Goal: Information Seeking & Learning: Check status

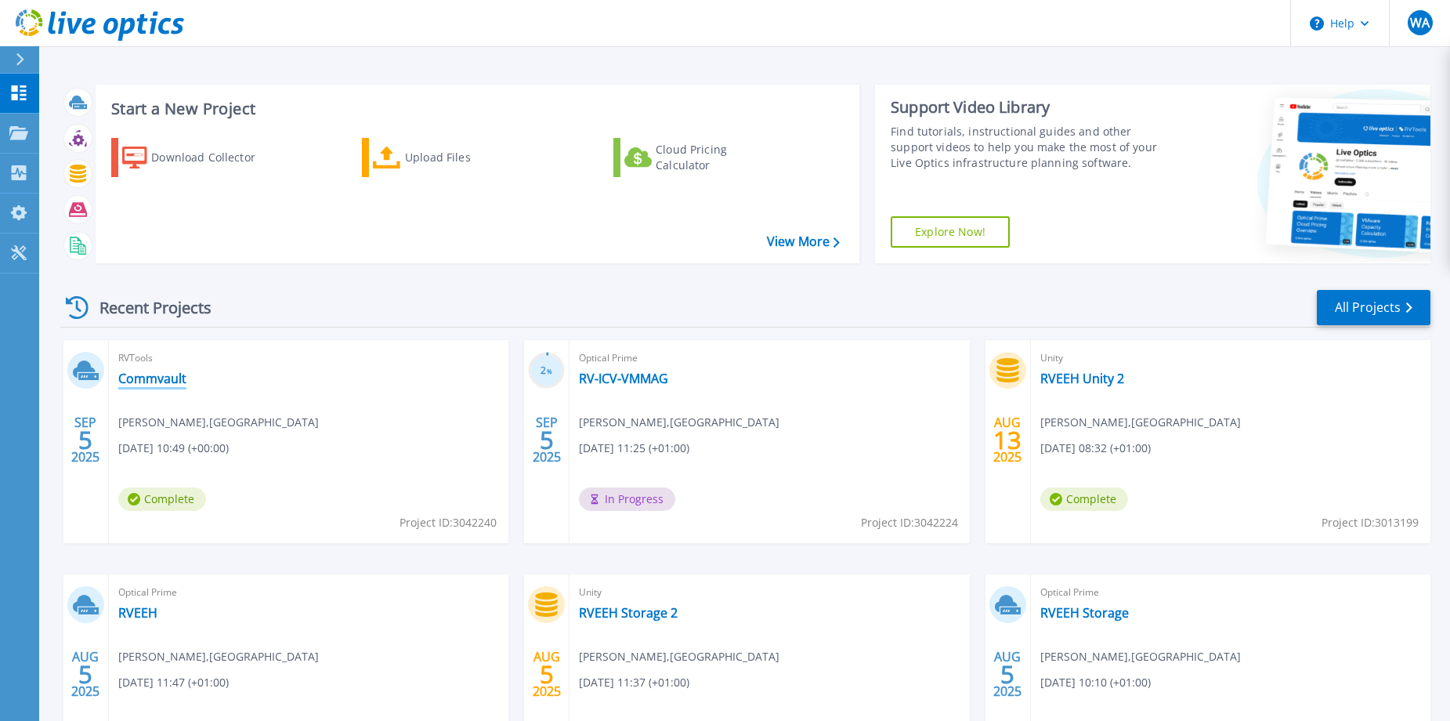
click at [148, 382] on link "Commvault" at bounding box center [152, 379] width 68 height 16
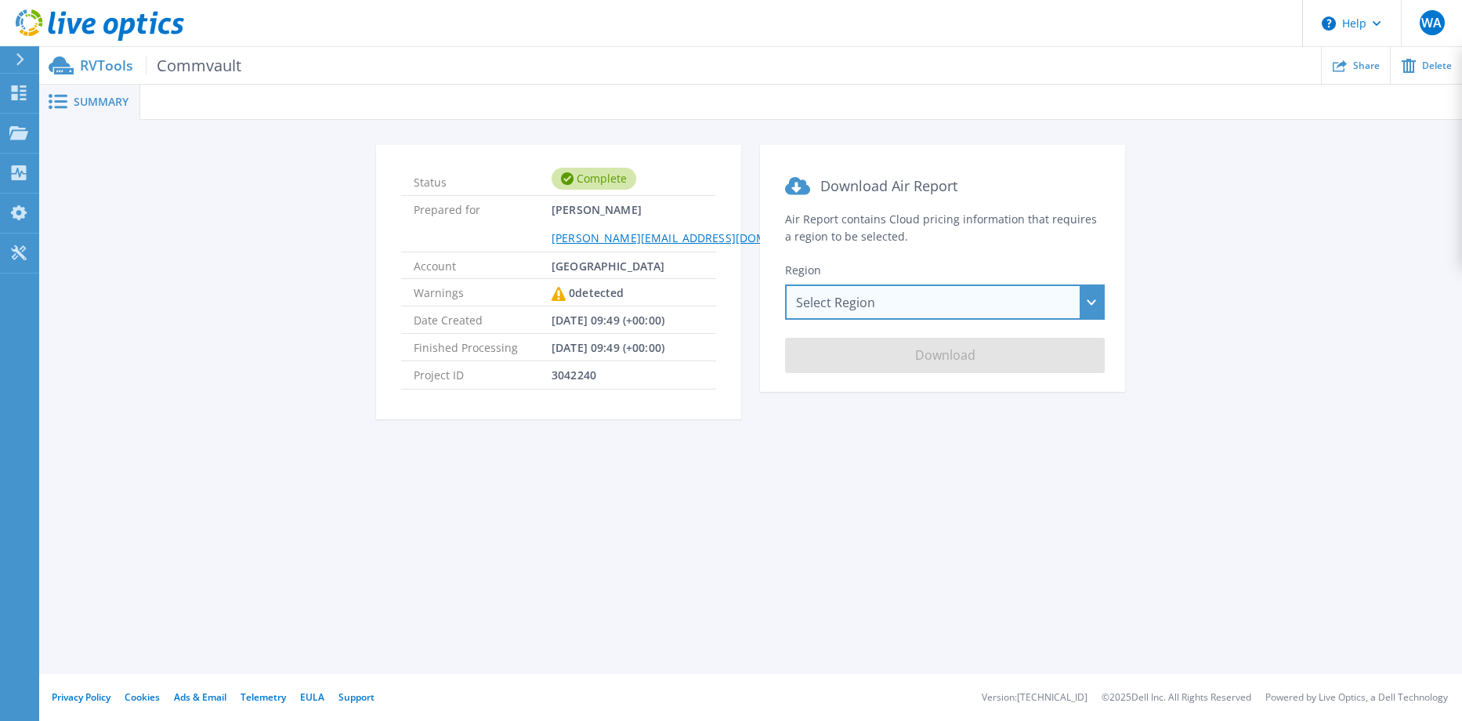
click at [1099, 304] on div "Select Region [GEOGRAPHIC_DATA] ([GEOGRAPHIC_DATA]) [GEOGRAPHIC_DATA] ([GEOGRAP…" at bounding box center [945, 301] width 320 height 35
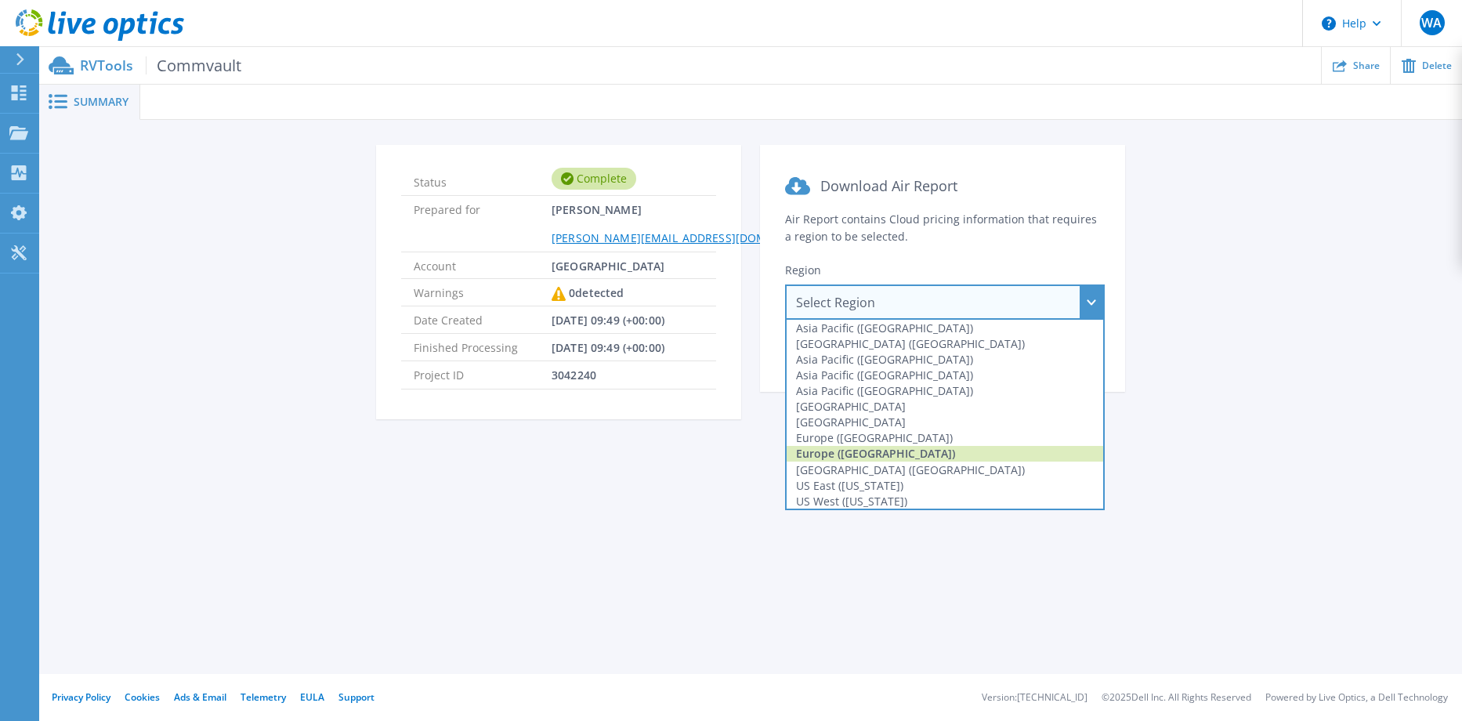
click at [862, 453] on div "Europe (London)" at bounding box center [945, 454] width 317 height 16
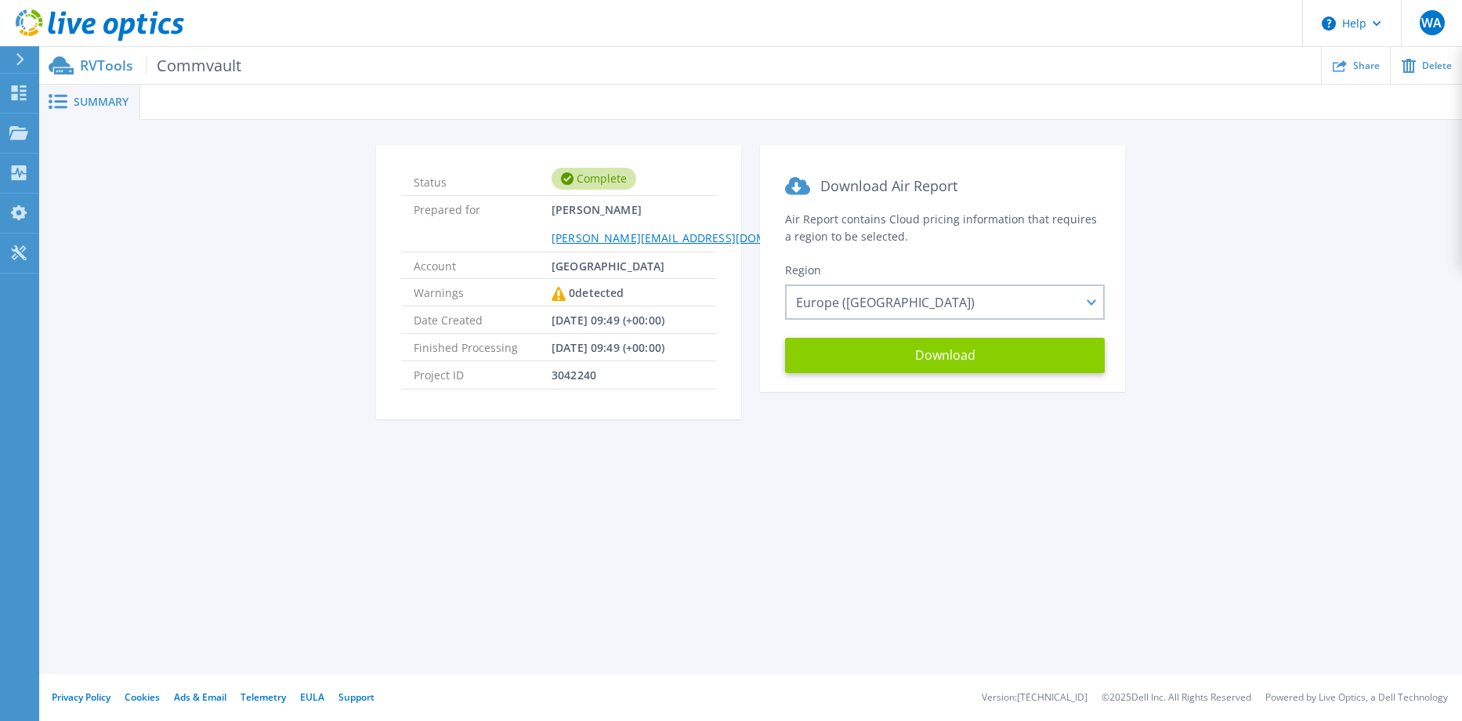
click at [916, 359] on button "Download" at bounding box center [945, 355] width 320 height 35
click at [94, 259] on div "Status Complete Prepared for Wojciech Auguscik Wojciech.Auguscik@rveeh.ie Accou…" at bounding box center [751, 291] width 1376 height 293
click at [97, 100] on span "Summary" at bounding box center [101, 101] width 55 height 11
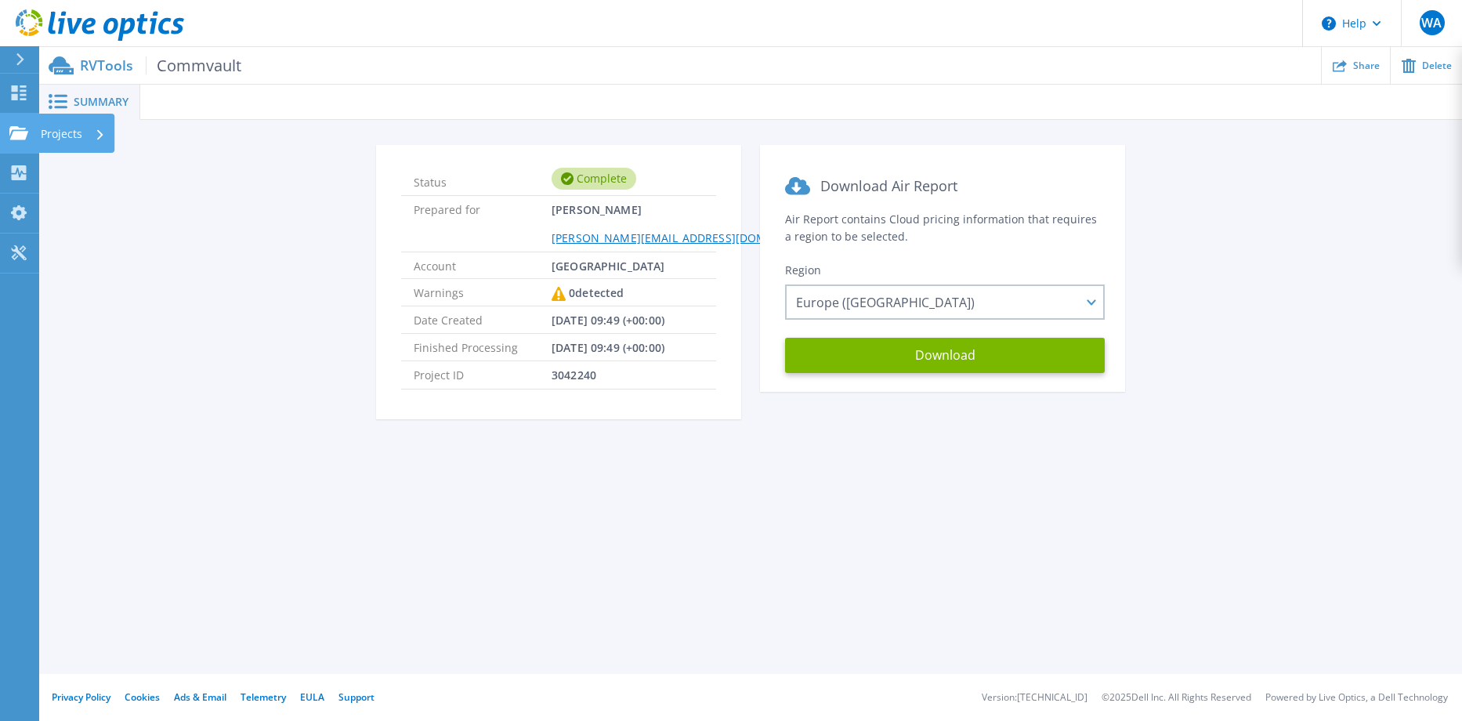
click at [16, 137] on icon at bounding box center [18, 132] width 19 height 13
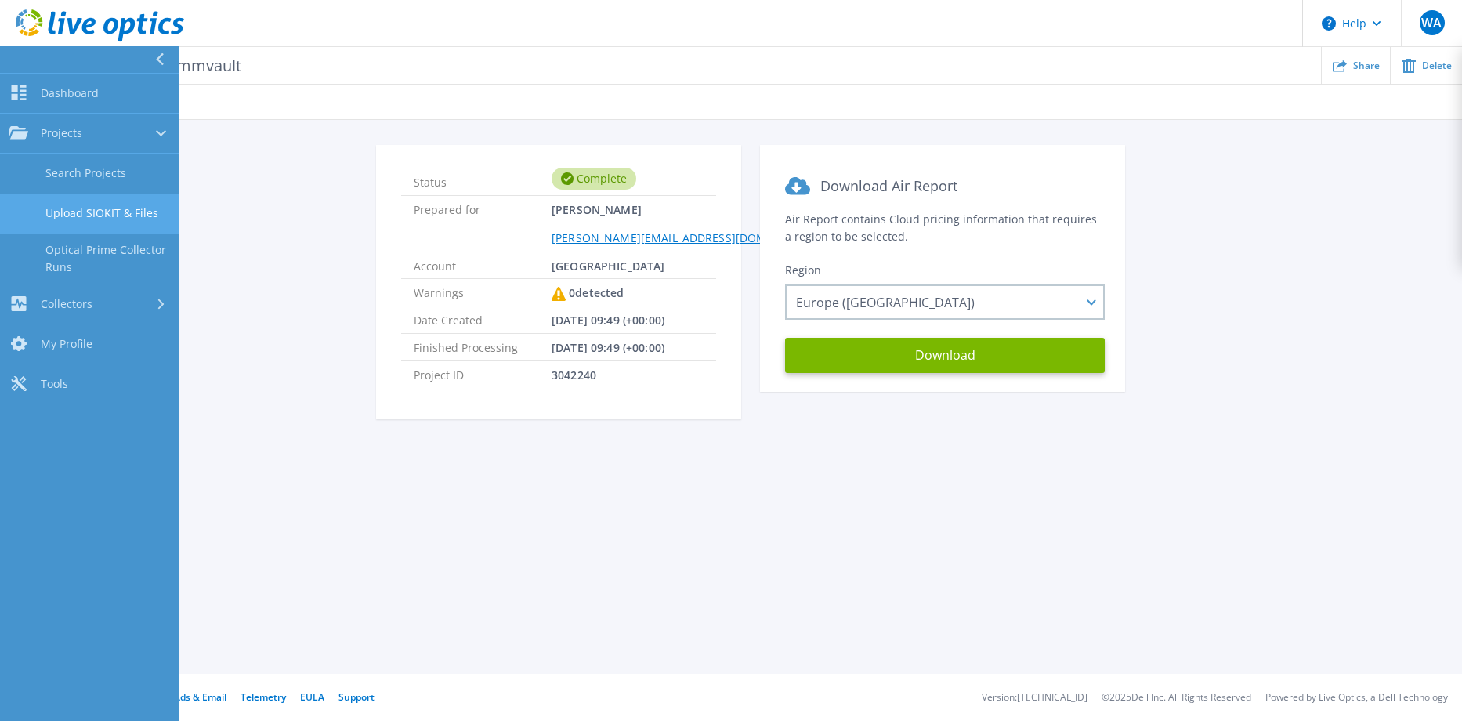
click at [69, 211] on link "Upload SIOKIT & Files" at bounding box center [89, 214] width 179 height 40
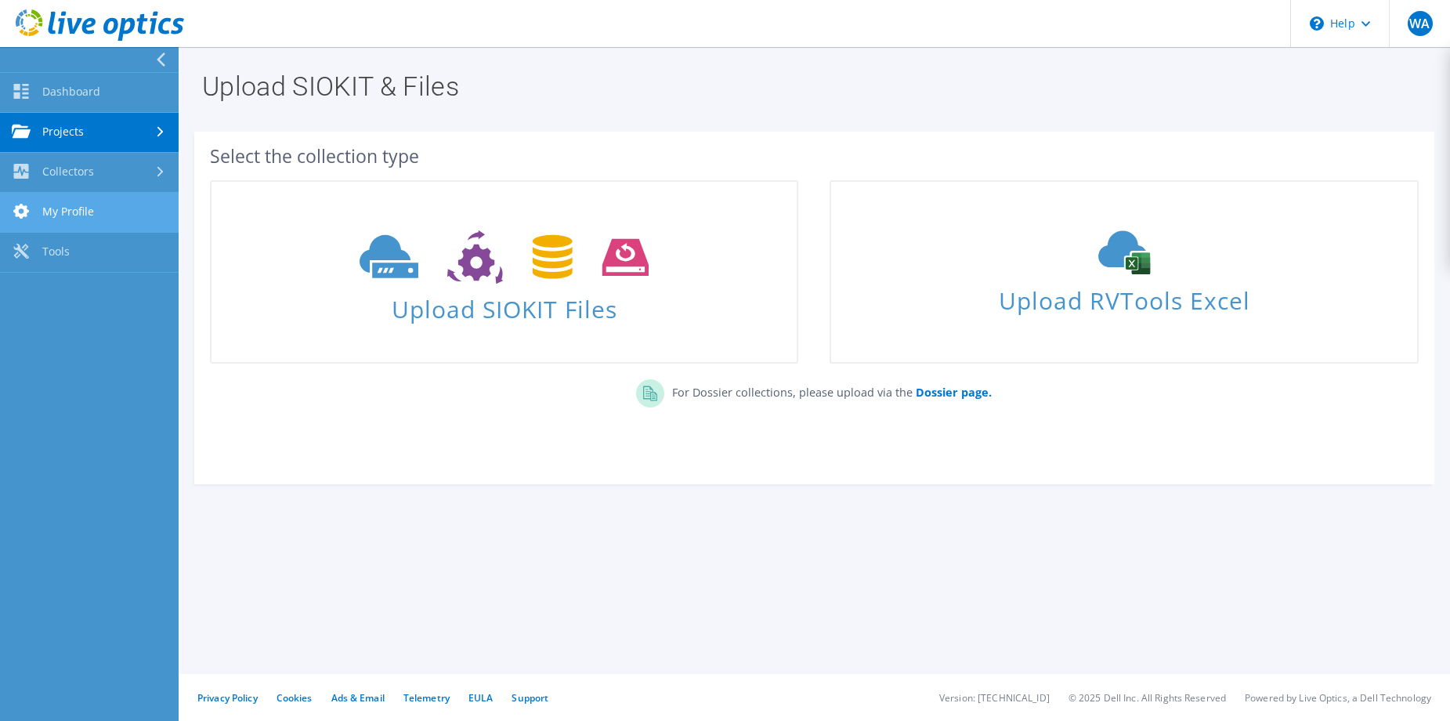
click at [67, 216] on link "My Profile" at bounding box center [89, 213] width 179 height 40
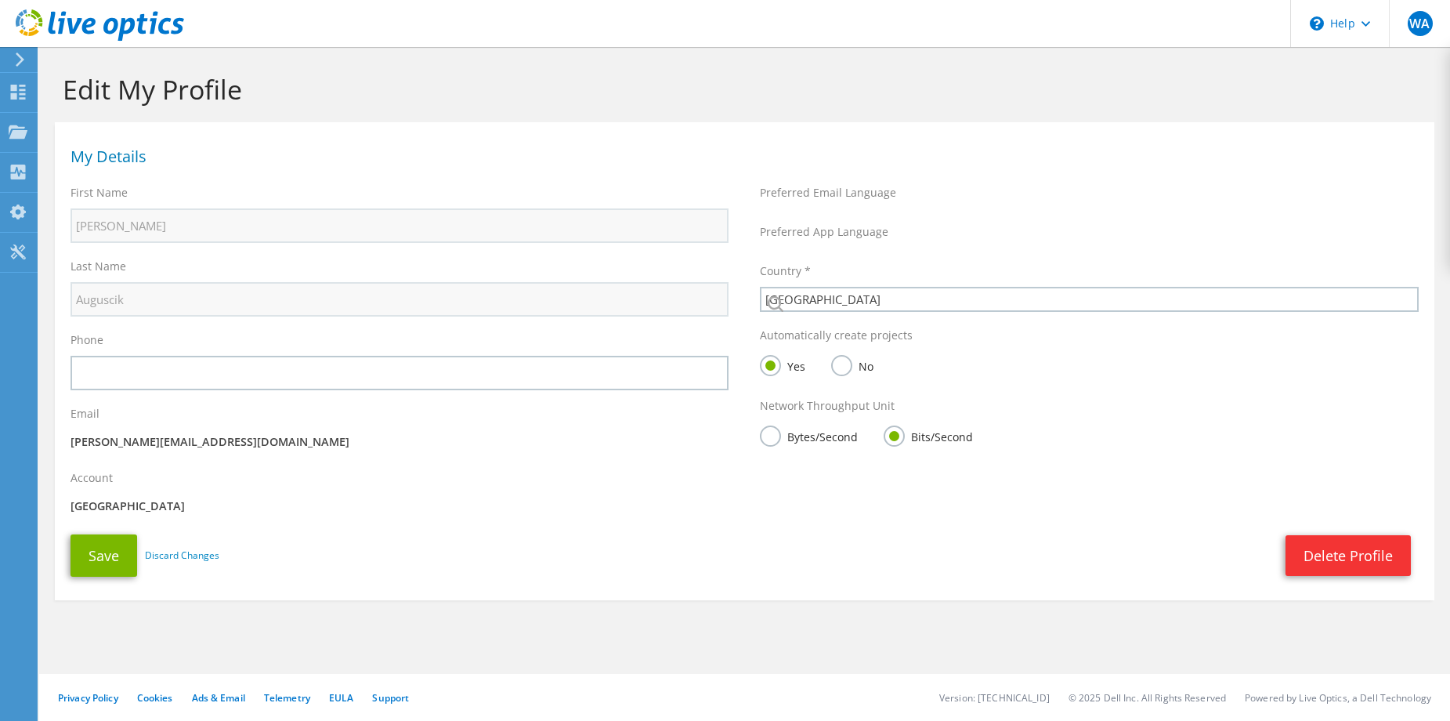
select select "98"
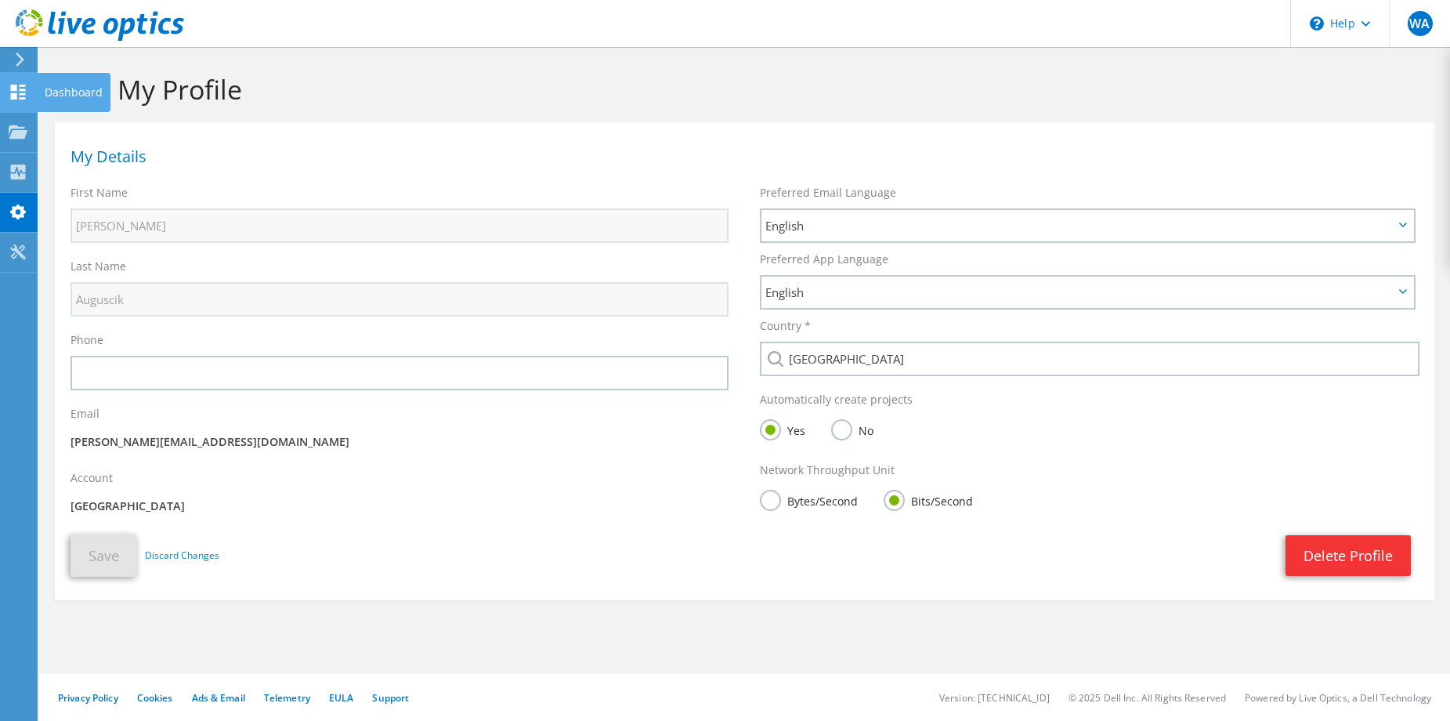
click at [25, 89] on use at bounding box center [18, 92] width 15 height 15
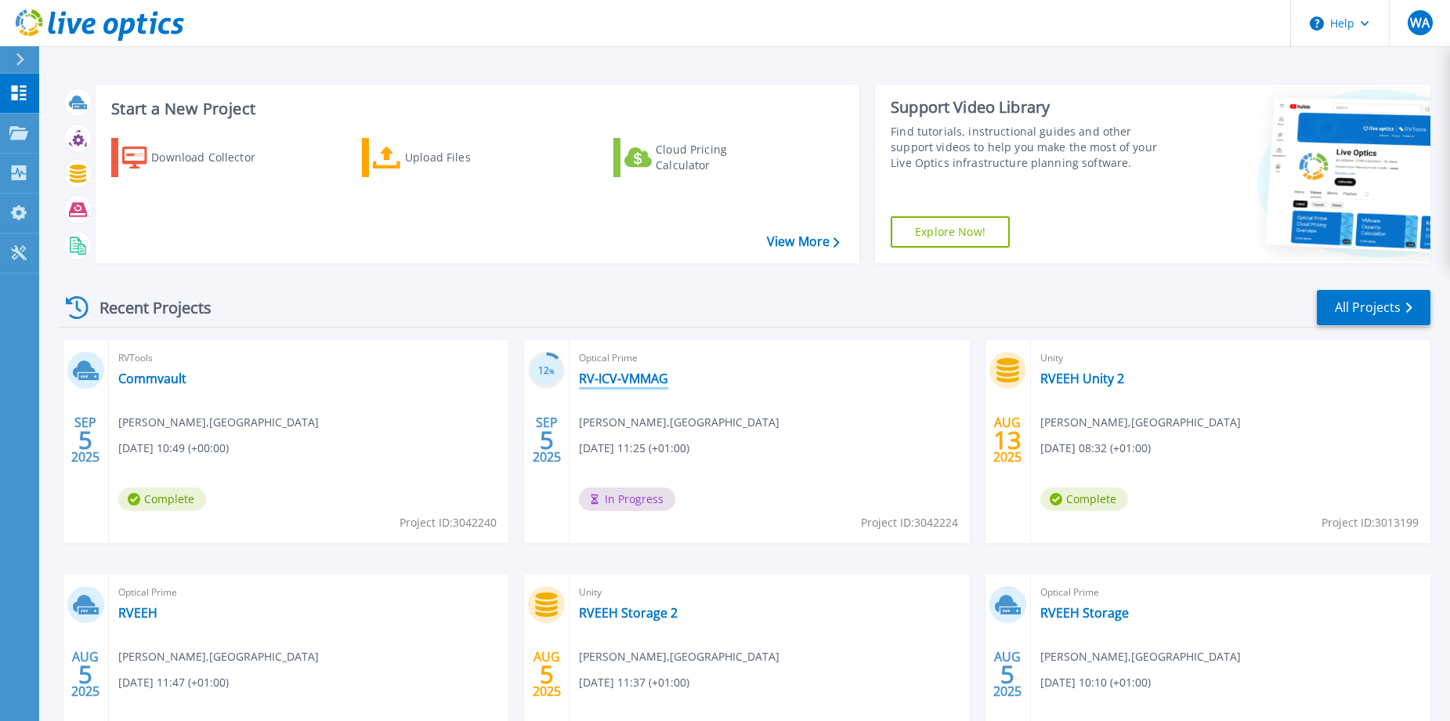
click at [613, 378] on link "RV-ICV-VMMAG" at bounding box center [623, 379] width 89 height 16
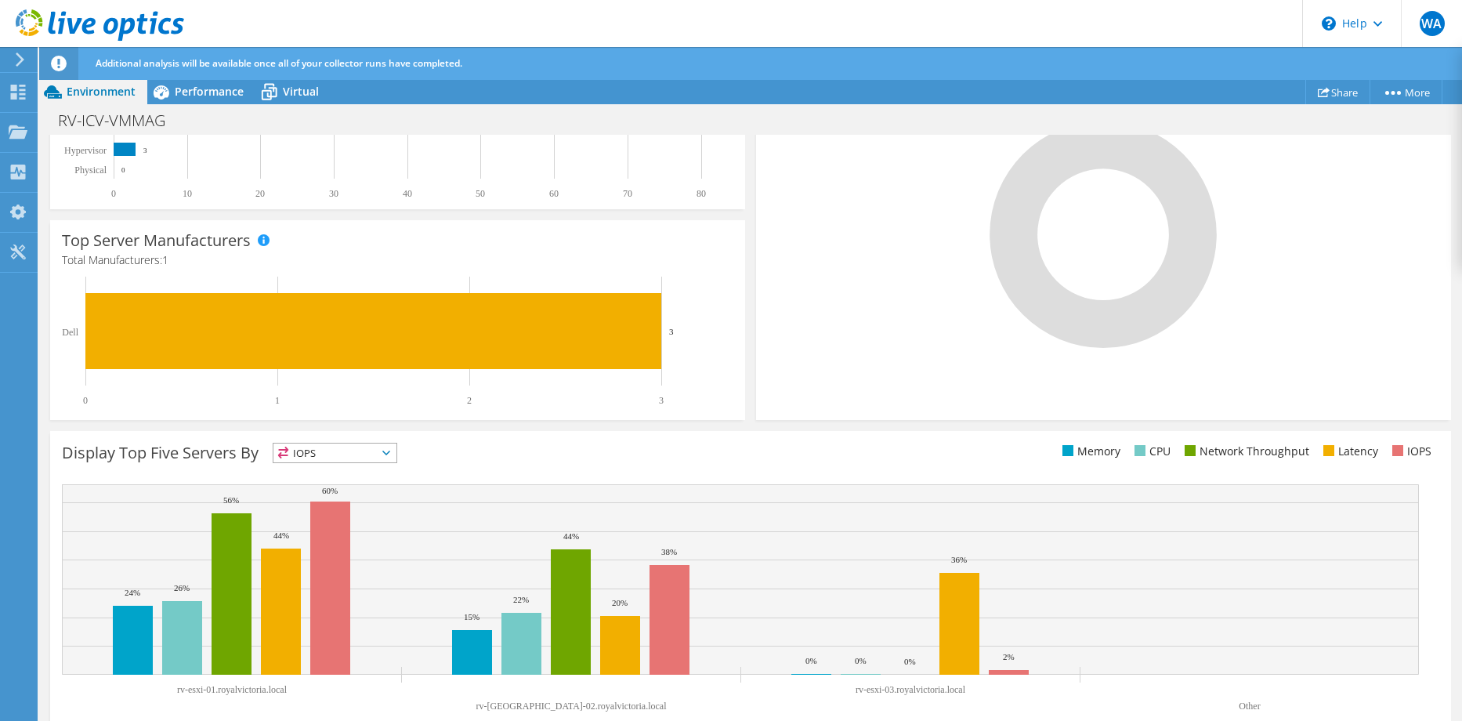
scroll to position [417, 0]
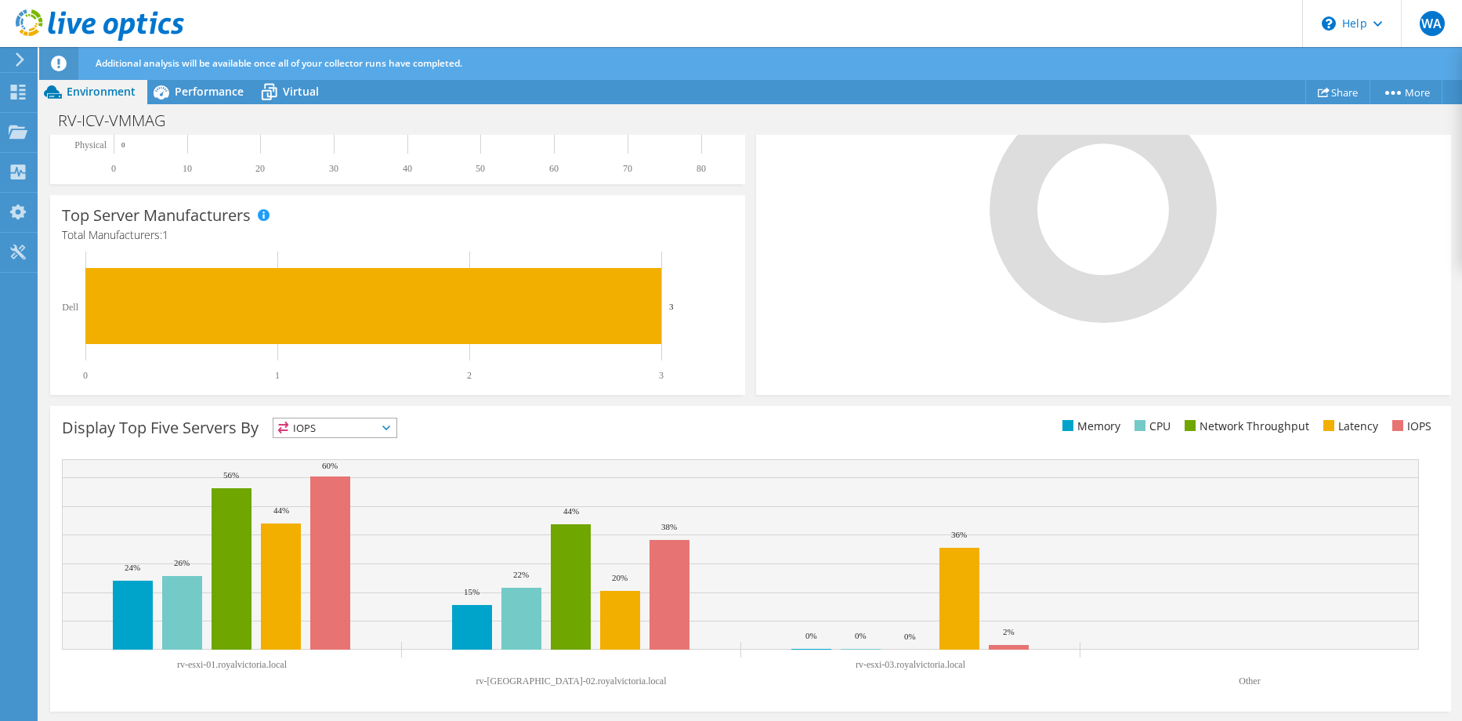
click at [390, 427] on icon at bounding box center [386, 428] width 8 height 5
click at [445, 415] on div "Display Top Five Servers By IOPS IOPS" at bounding box center [750, 559] width 1401 height 306
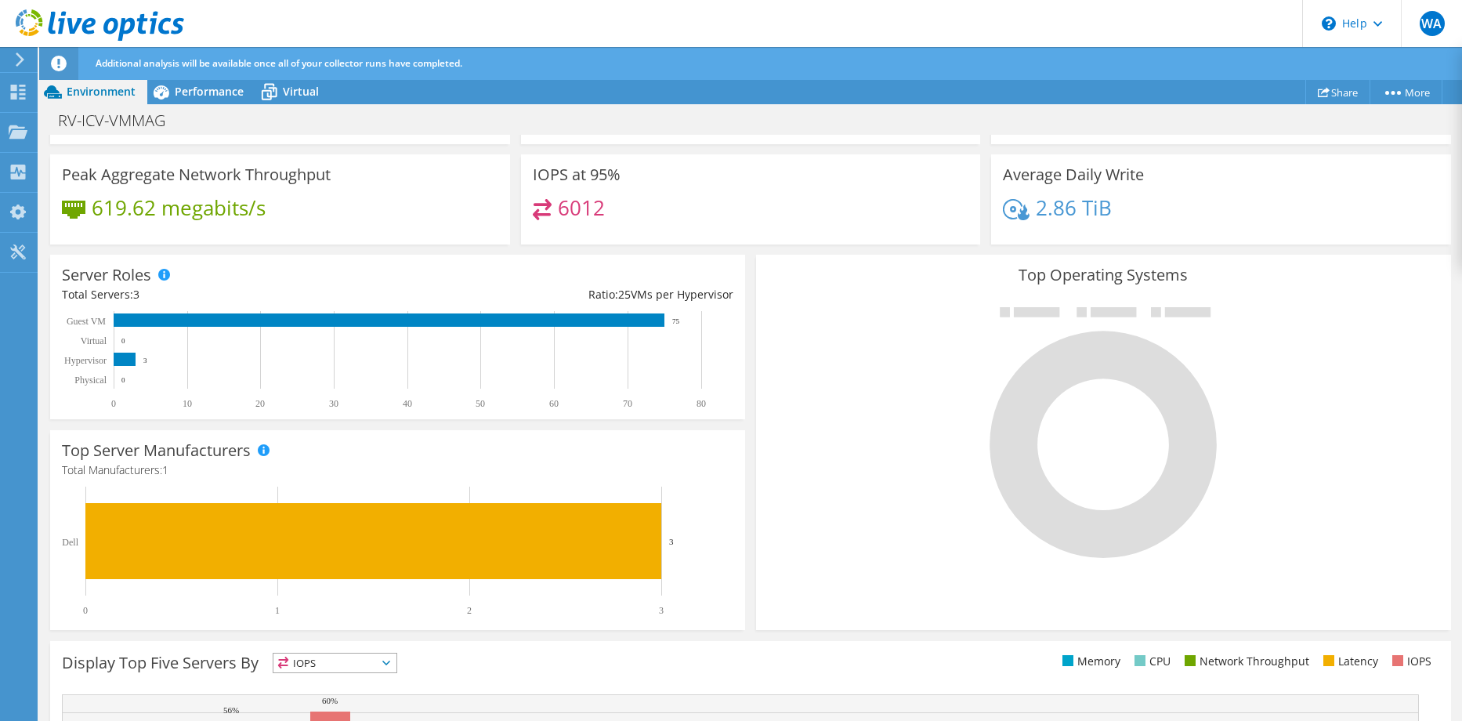
scroll to position [0, 0]
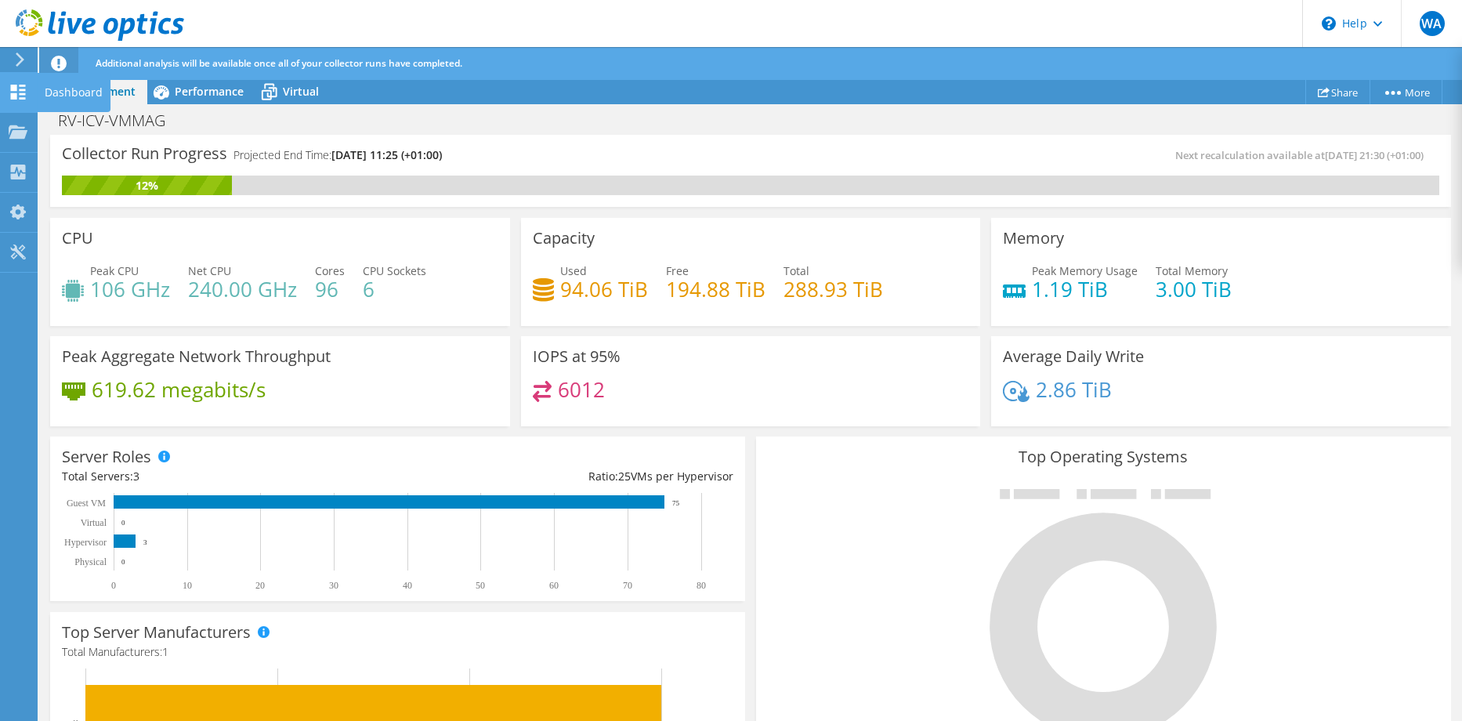
click at [17, 102] on div at bounding box center [18, 93] width 19 height 17
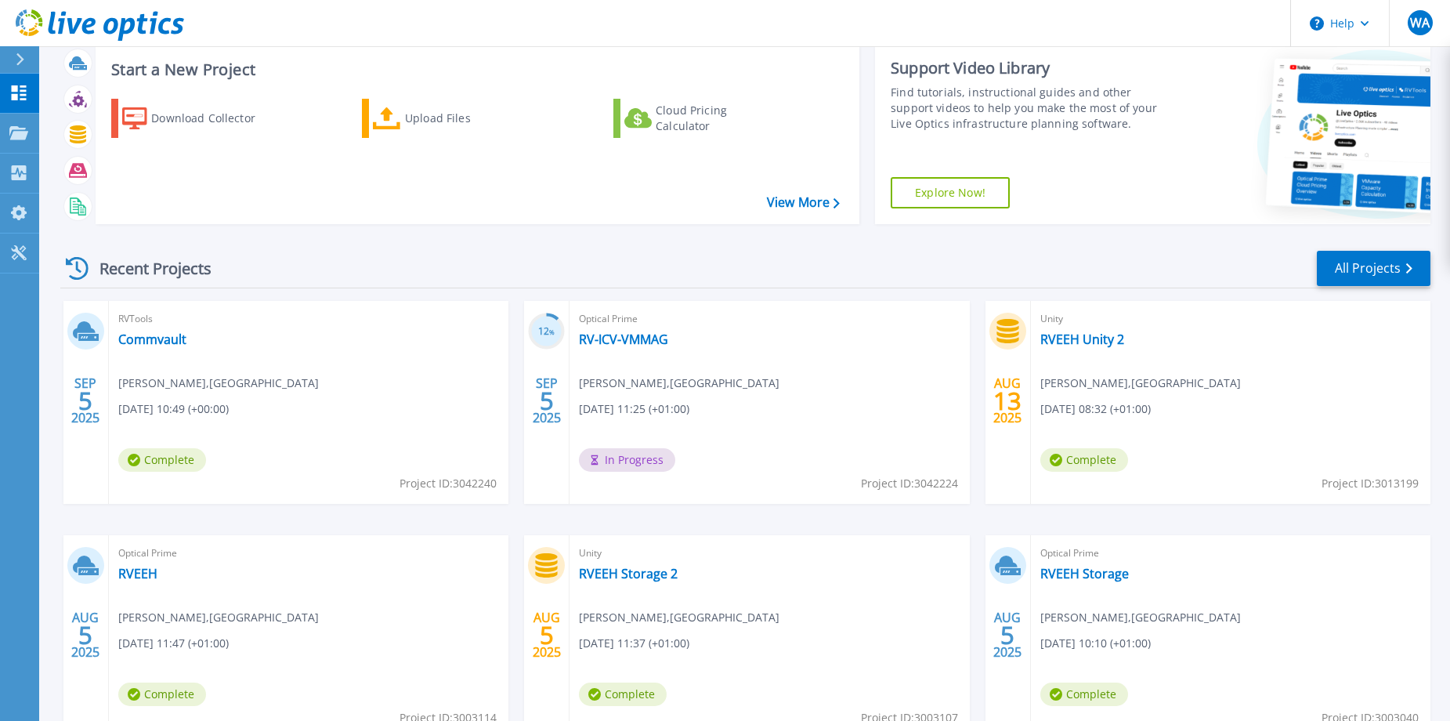
scroll to position [78, 0]
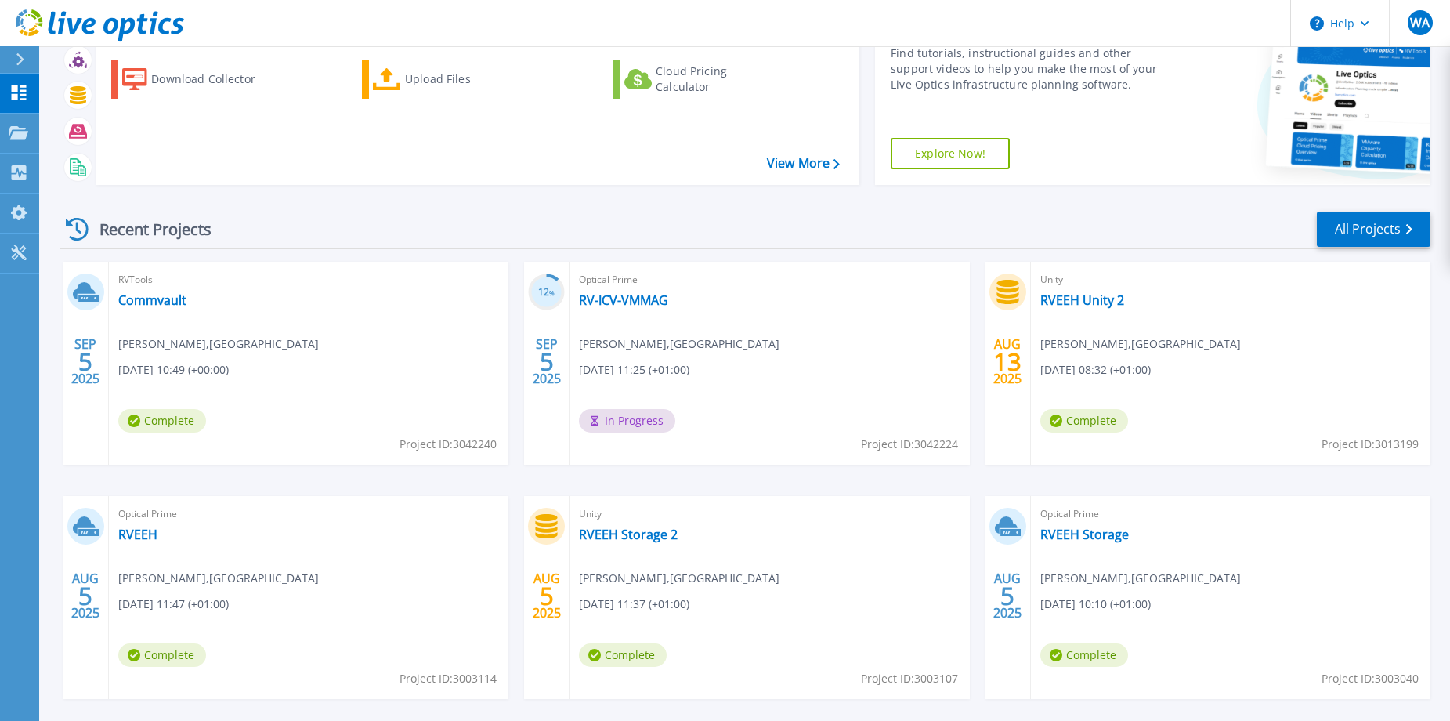
click at [165, 656] on span "Complete" at bounding box center [162, 655] width 88 height 24
click at [141, 529] on link "RVEEH" at bounding box center [137, 535] width 39 height 16
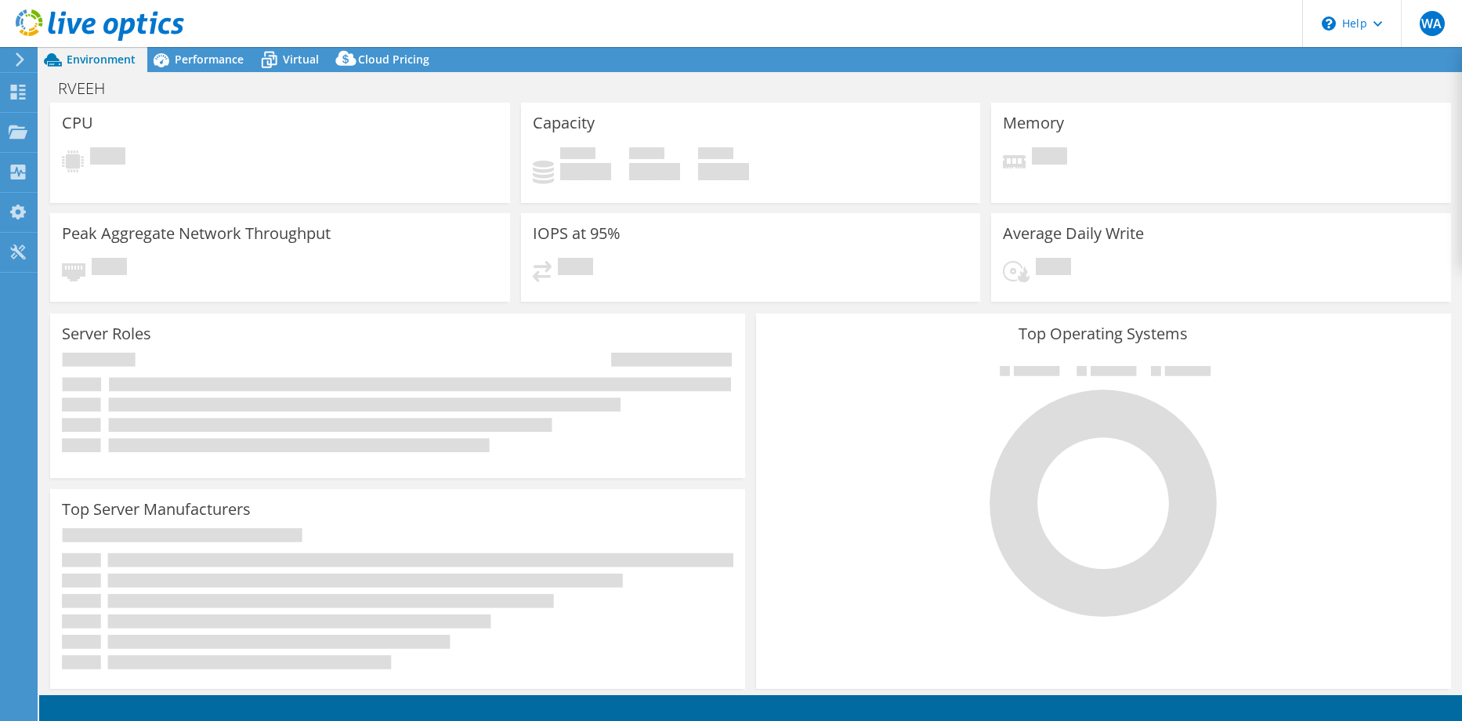
select select "USD"
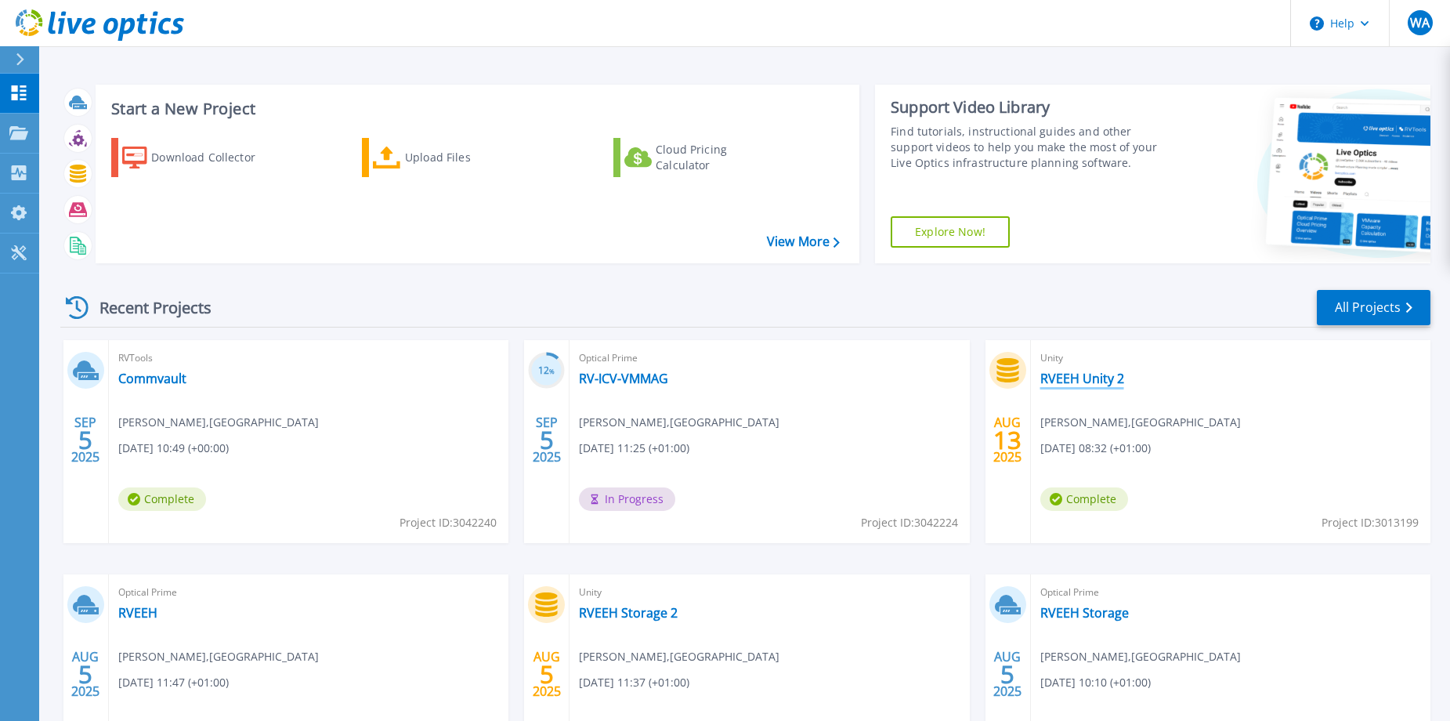
click at [1097, 372] on link "RVEEH Unity 2" at bounding box center [1083, 379] width 84 height 16
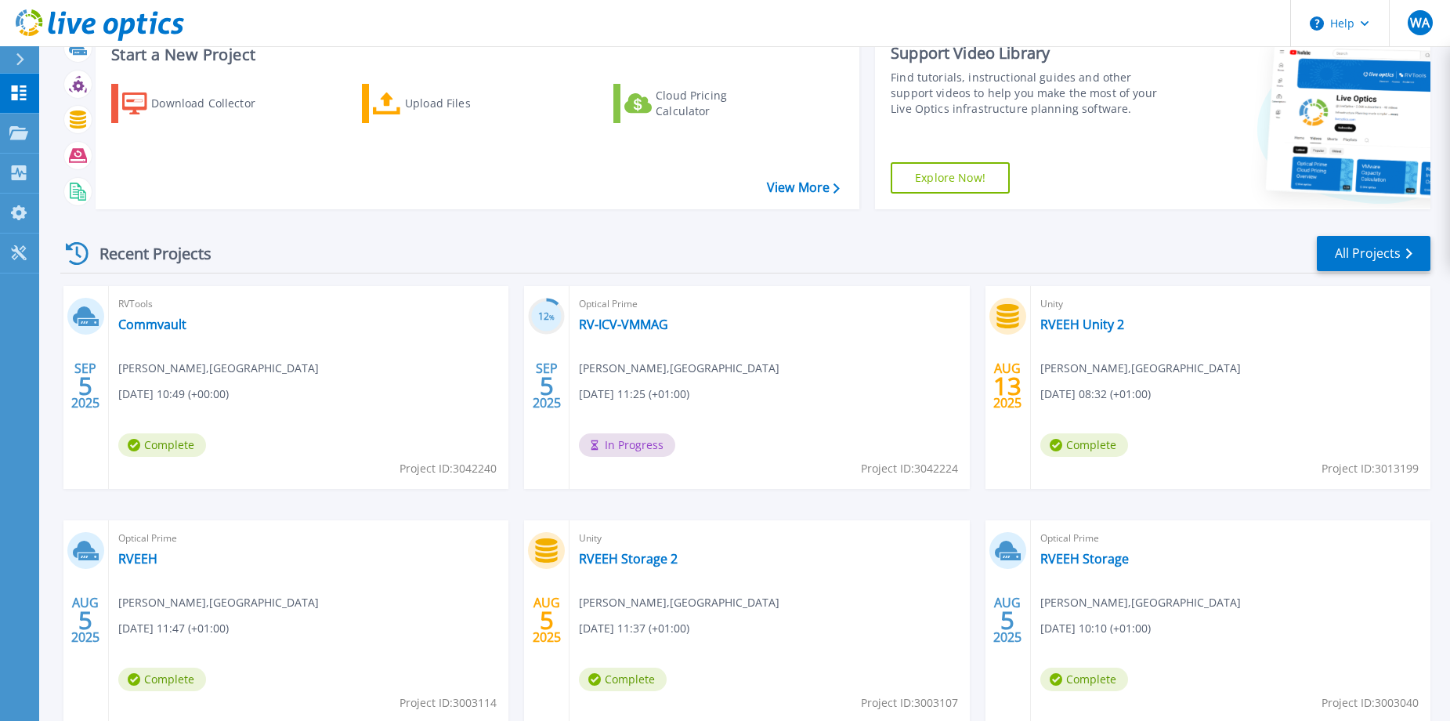
scroll to position [147, 0]
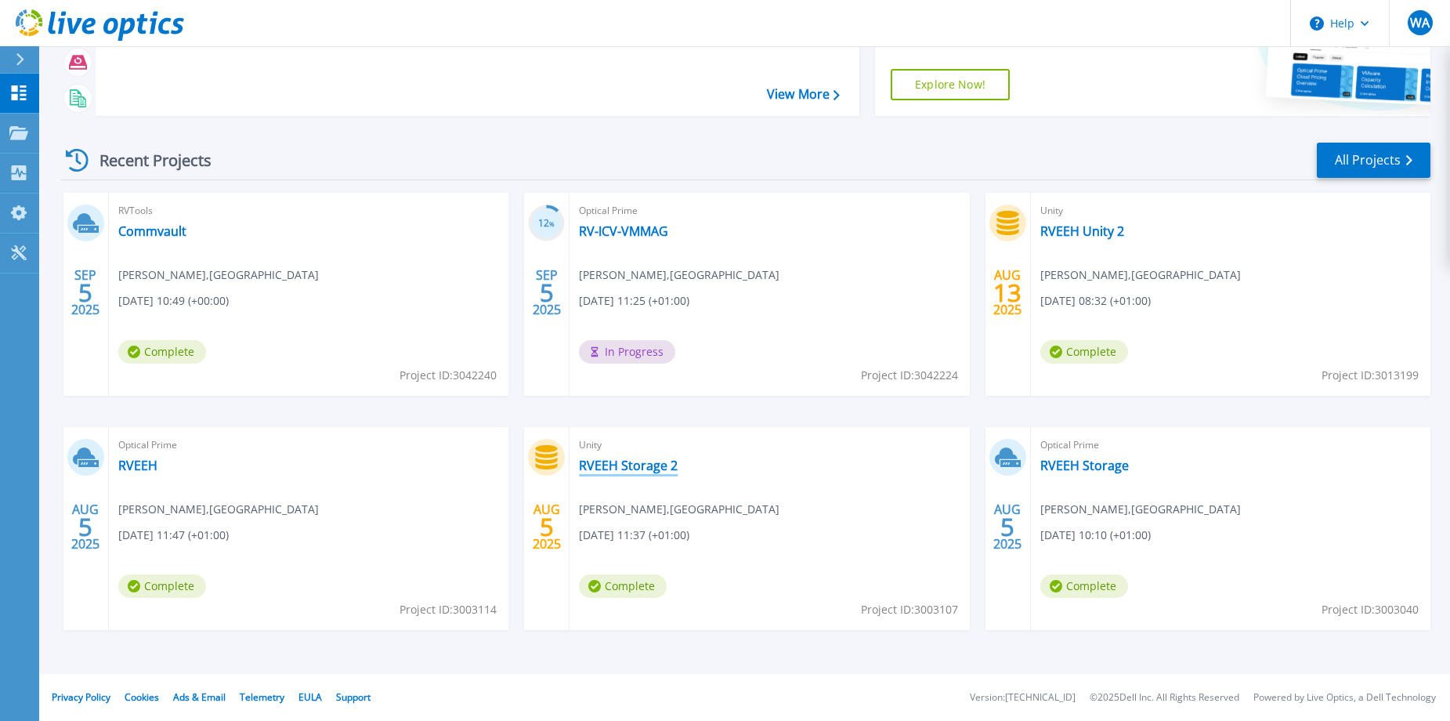
click at [622, 467] on link "RVEEH Storage 2" at bounding box center [628, 466] width 99 height 16
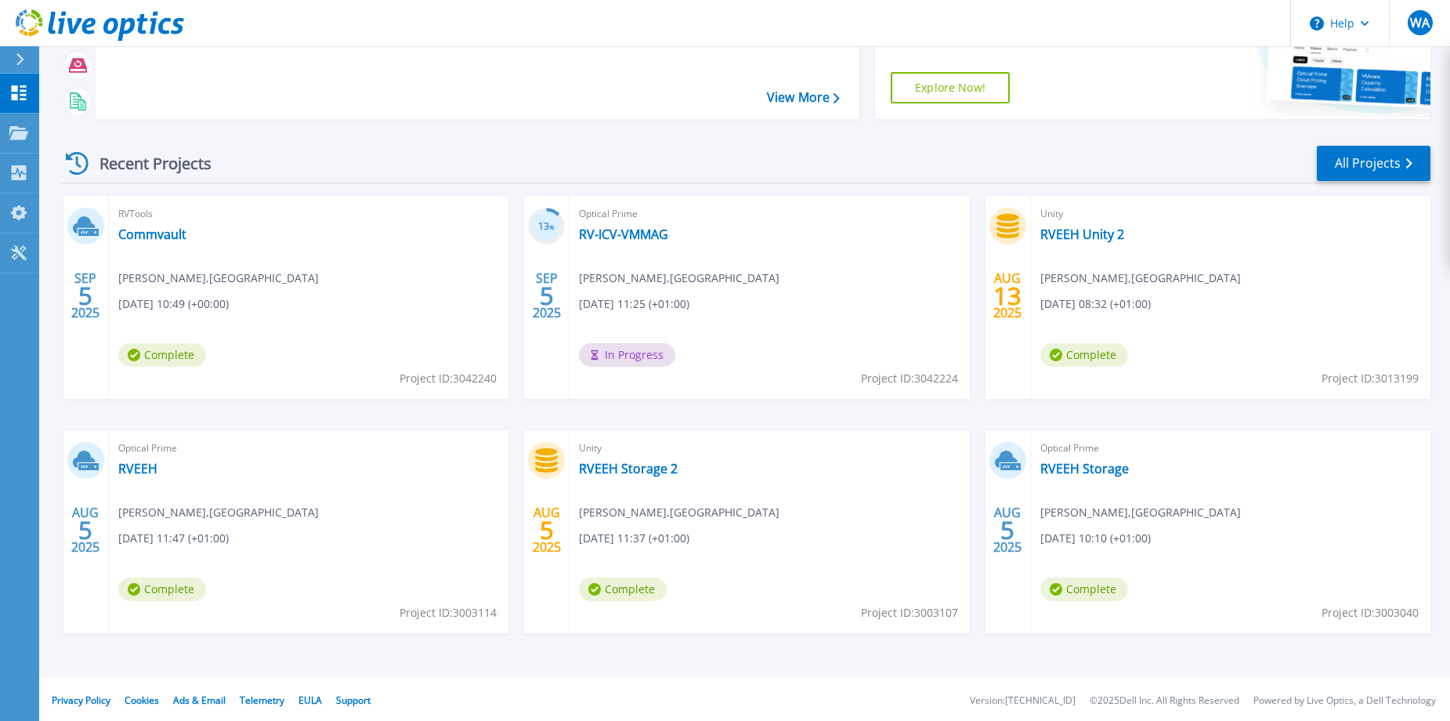
scroll to position [147, 0]
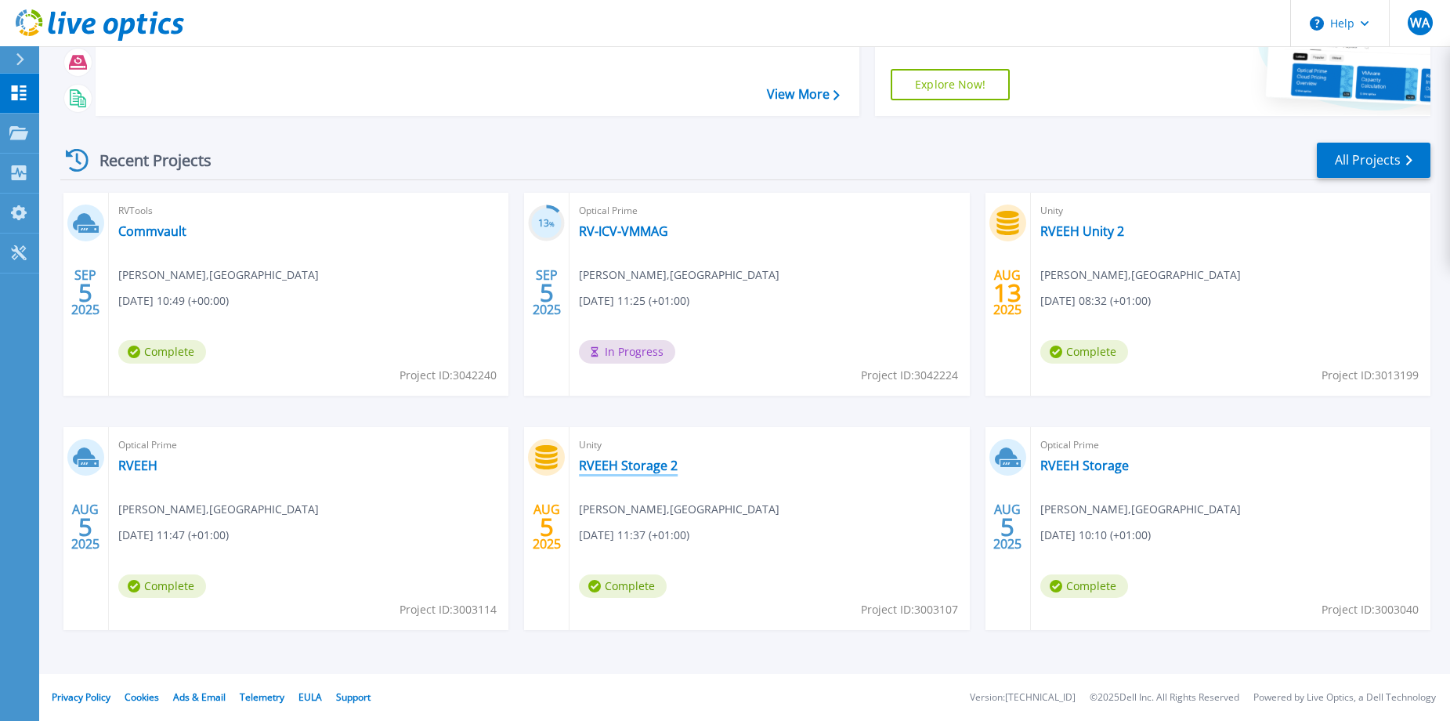
click at [629, 467] on link "RVEEH Storage 2" at bounding box center [628, 466] width 99 height 16
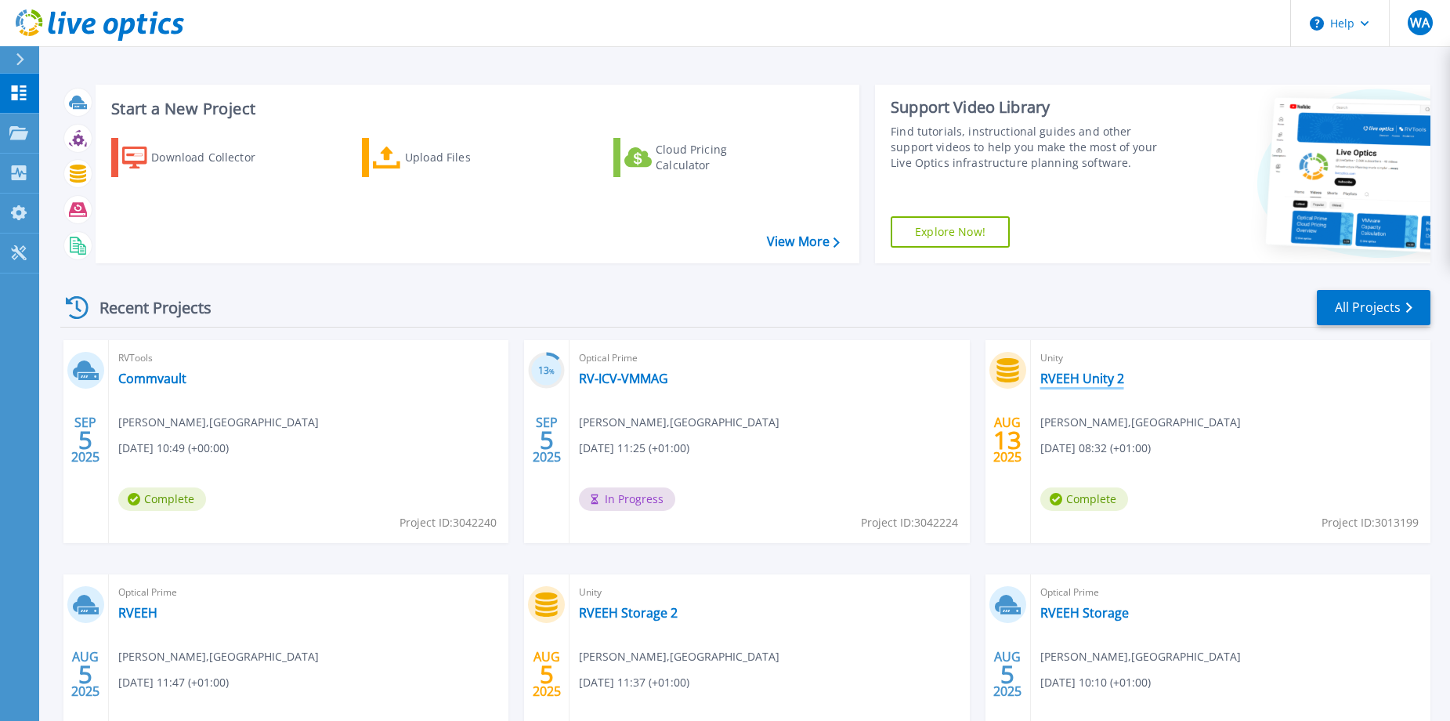
click at [1064, 372] on link "RVEEH Unity 2" at bounding box center [1083, 379] width 84 height 16
click at [23, 92] on icon at bounding box center [19, 92] width 15 height 15
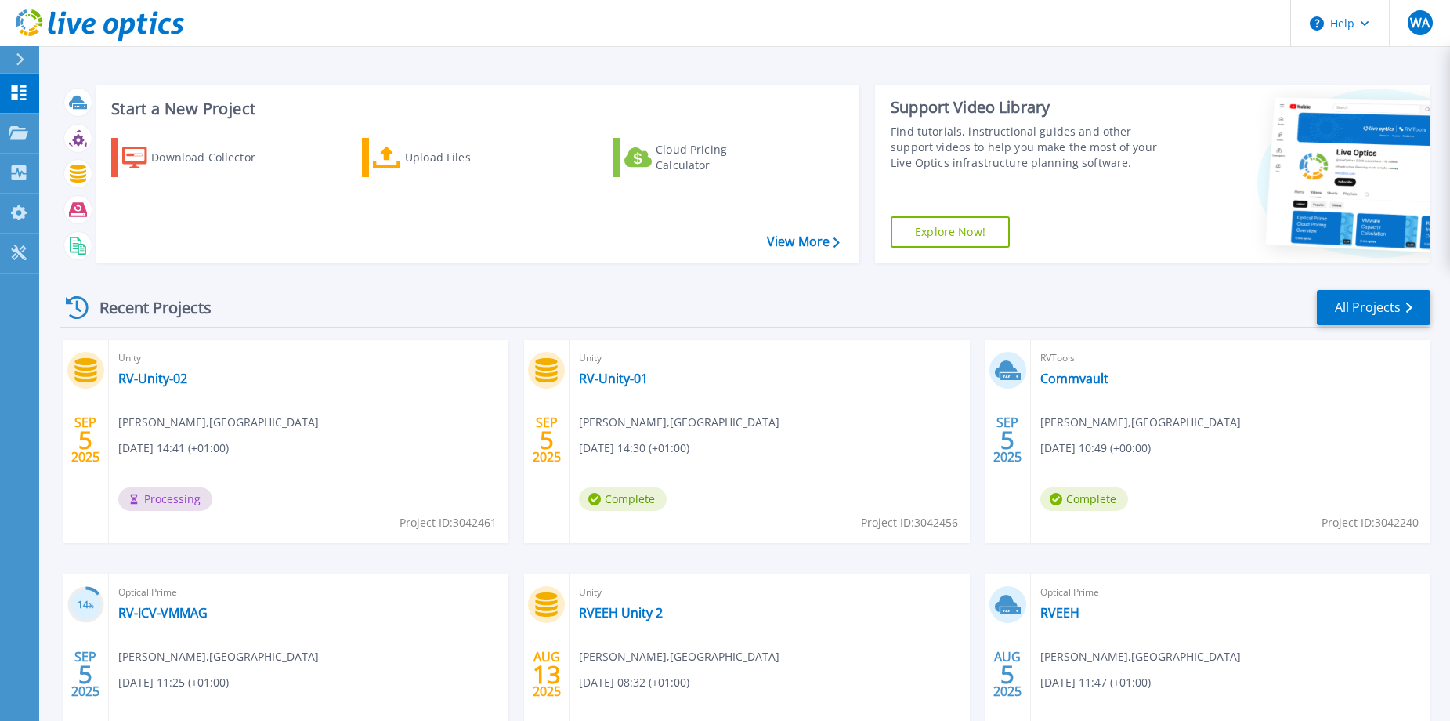
click at [636, 494] on span "Complete" at bounding box center [623, 499] width 88 height 24
click at [619, 375] on link "RV-Unity-01" at bounding box center [613, 379] width 69 height 16
click at [628, 377] on link "RV-Unity-01" at bounding box center [613, 379] width 69 height 16
click at [615, 501] on span "Complete" at bounding box center [623, 499] width 88 height 24
click at [629, 377] on link "RV-Unity-01" at bounding box center [613, 379] width 69 height 16
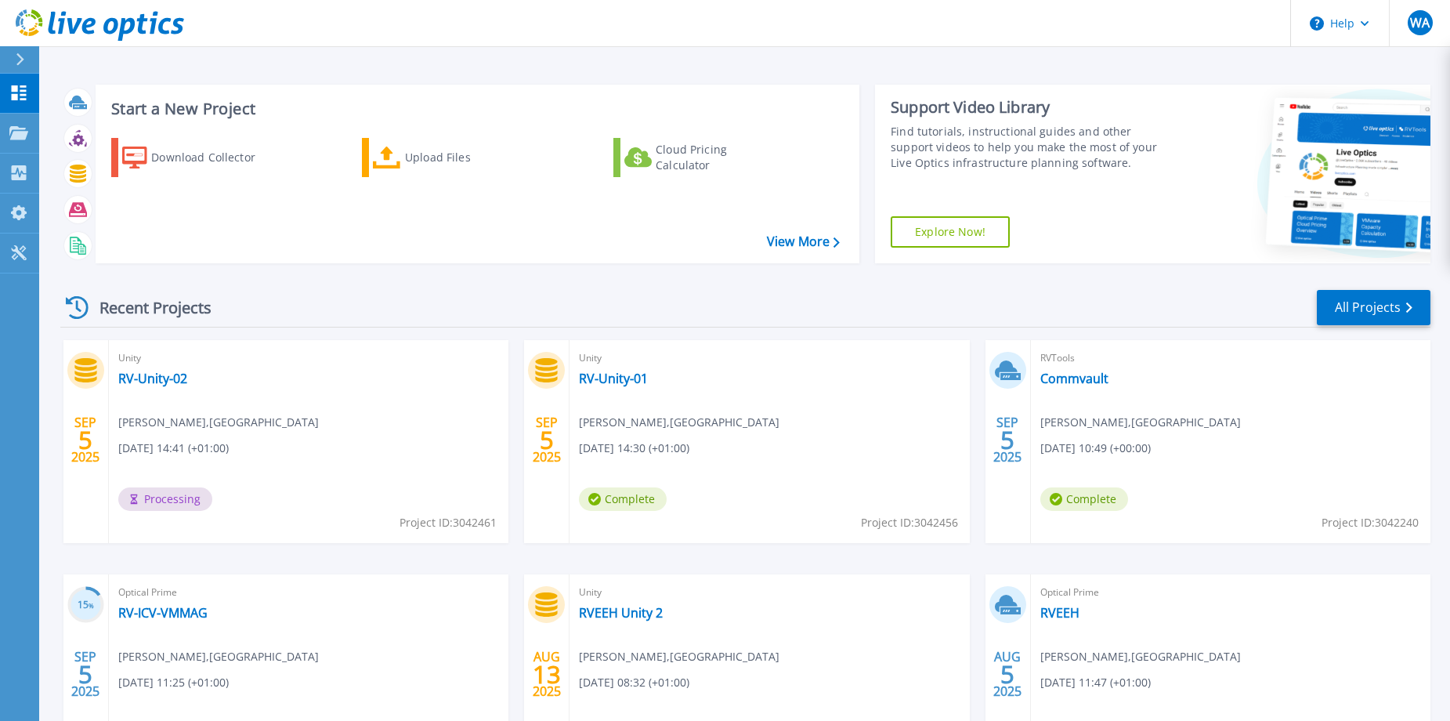
click at [644, 500] on span "Complete" at bounding box center [623, 499] width 88 height 24
click at [636, 379] on link "RV-Unity-01" at bounding box center [613, 379] width 69 height 16
click at [170, 379] on link "RV-Unity-02" at bounding box center [152, 379] width 69 height 16
click at [872, 272] on div "Start a New Project Download Collector Upload Files Cloud Pricing Calculator Vi…" at bounding box center [745, 174] width 1371 height 204
